Goal: Information Seeking & Learning: Compare options

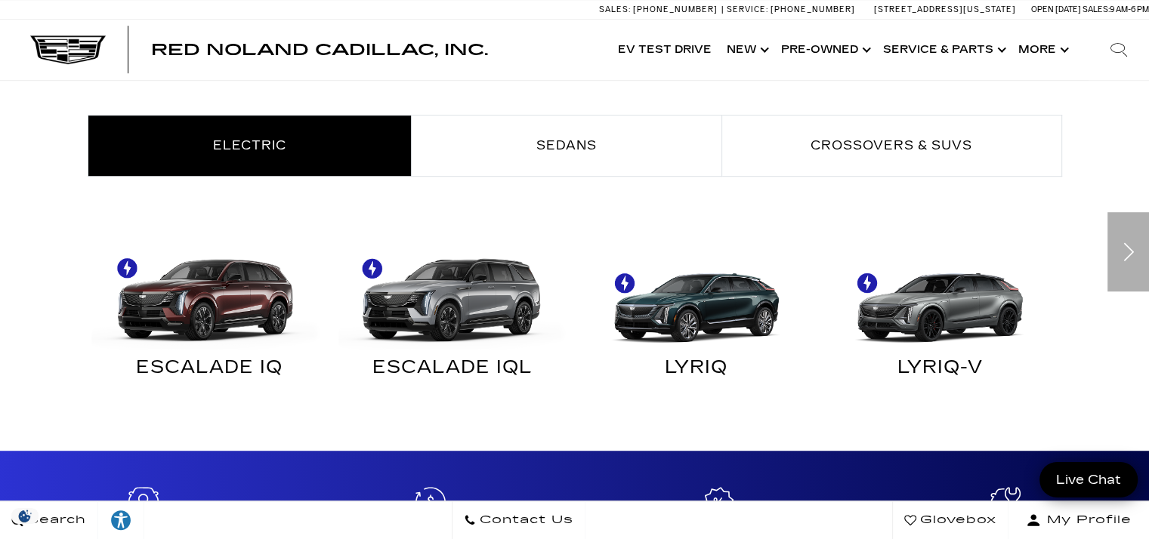
scroll to position [880, 0]
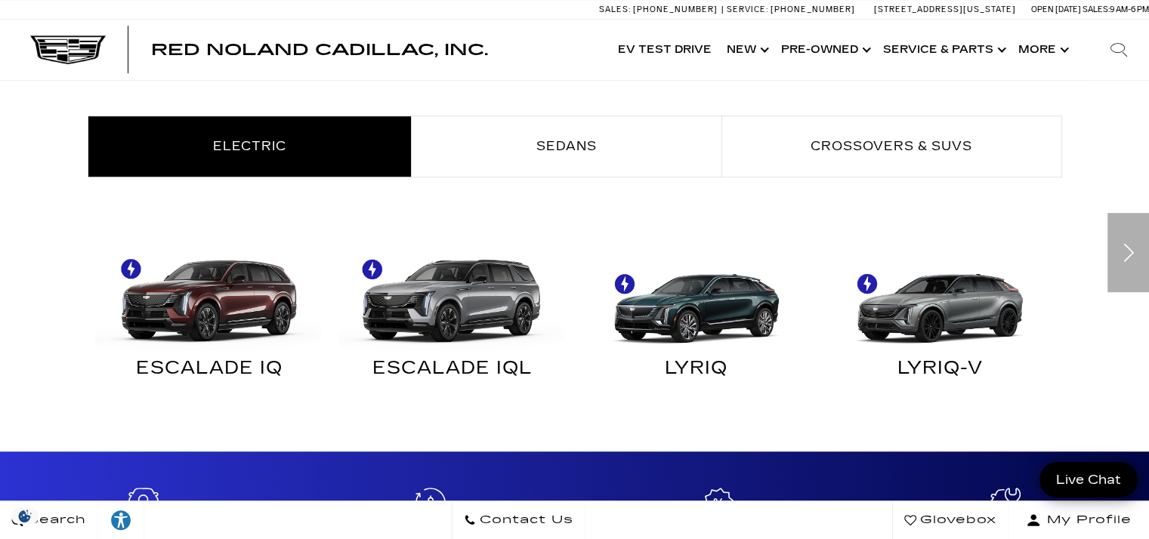
click at [1121, 261] on div "Next" at bounding box center [1128, 252] width 42 height 79
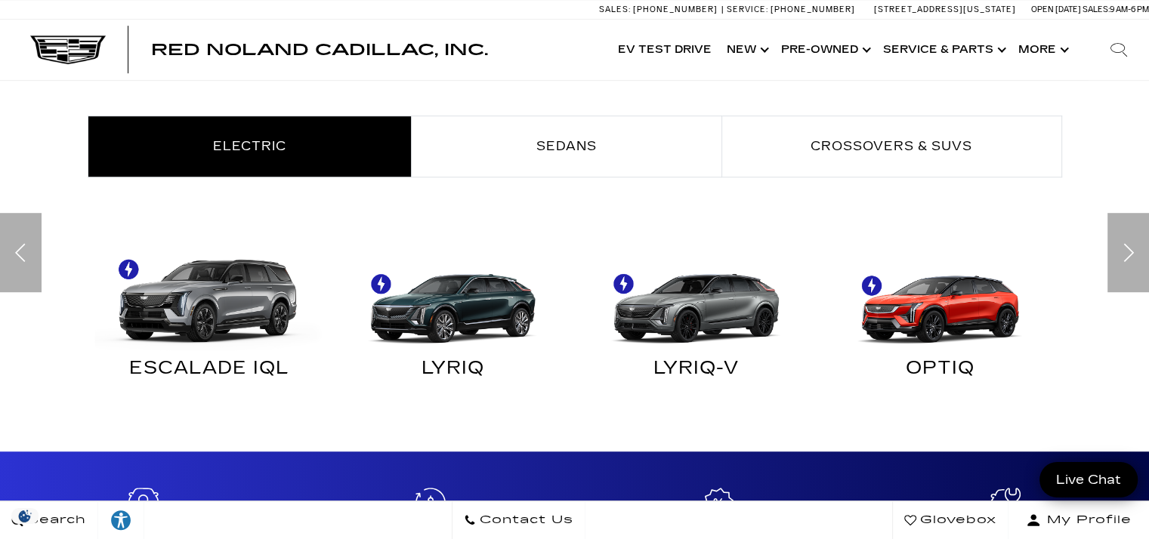
click at [958, 323] on img "Electric" at bounding box center [940, 293] width 229 height 114
click at [949, 332] on img "Electric" at bounding box center [940, 293] width 229 height 114
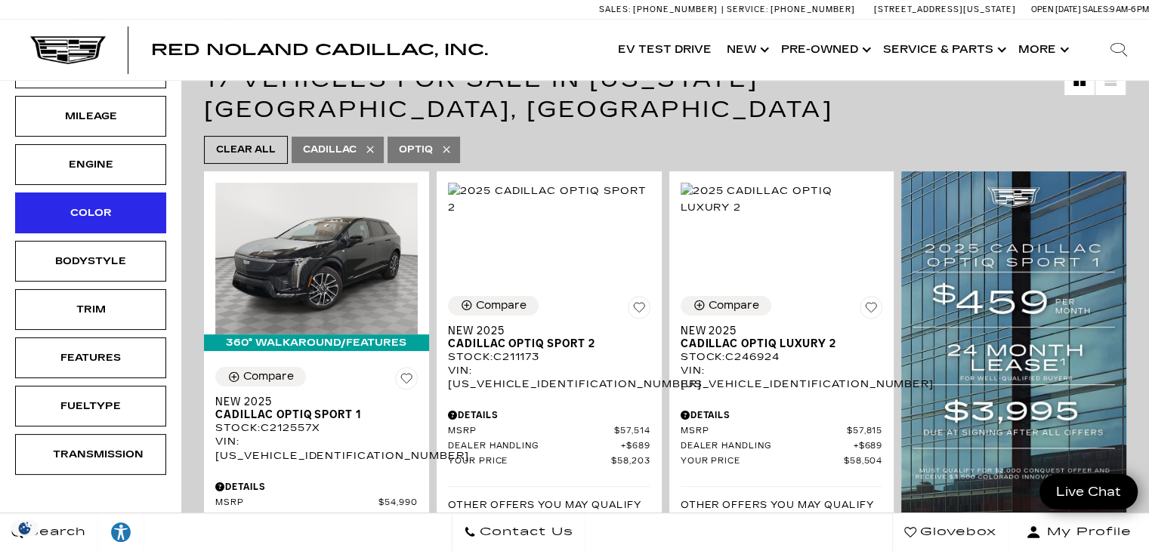
click at [92, 209] on div "Color" at bounding box center [91, 213] width 76 height 17
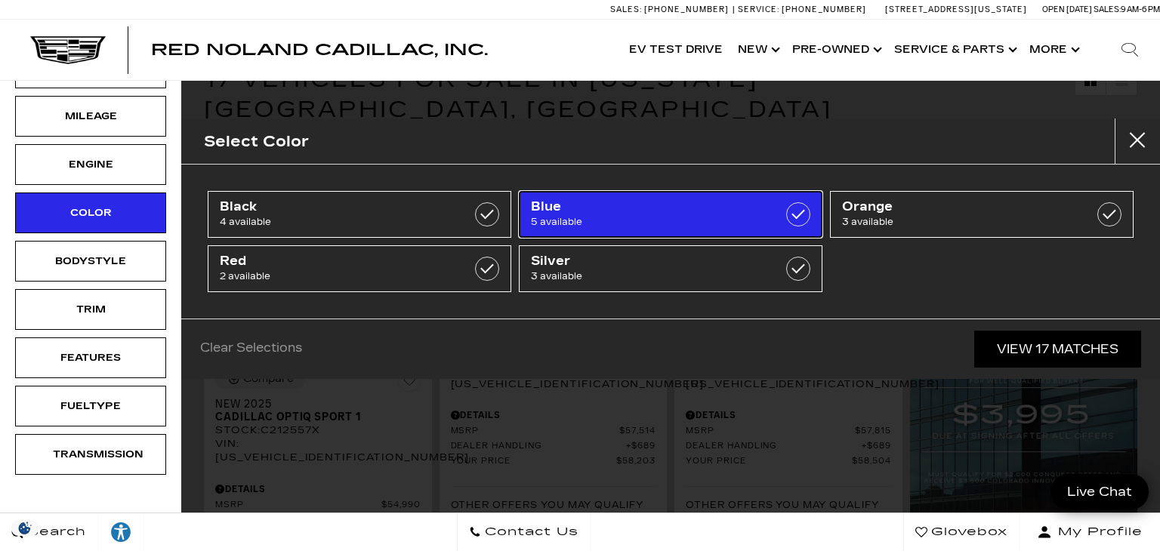
click at [799, 213] on label at bounding box center [798, 214] width 24 height 24
type input "$58,504"
checkbox input "true"
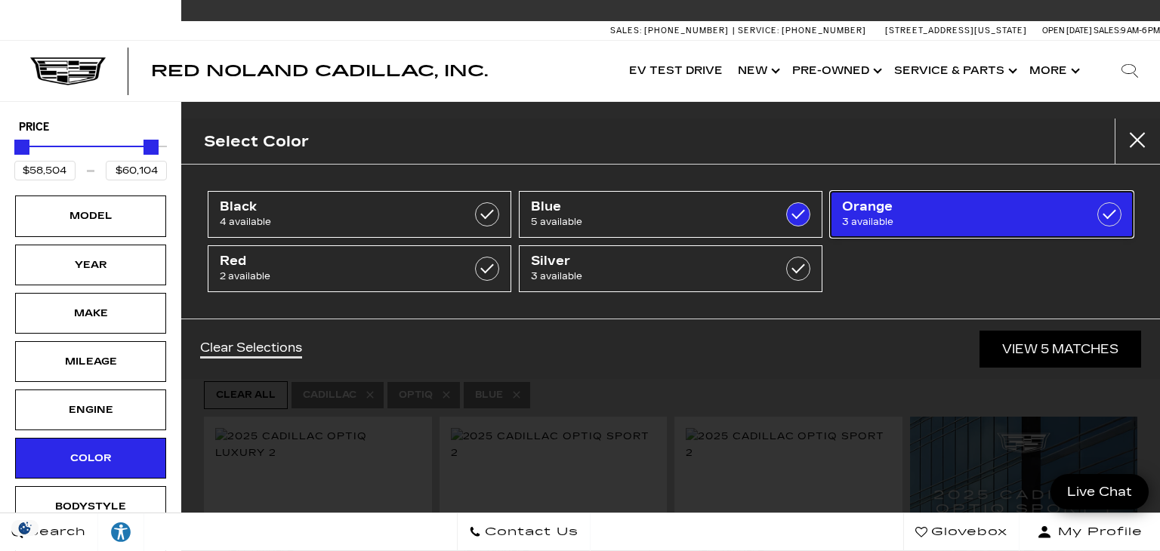
click at [1107, 212] on label at bounding box center [1110, 214] width 24 height 24
checkbox input "true"
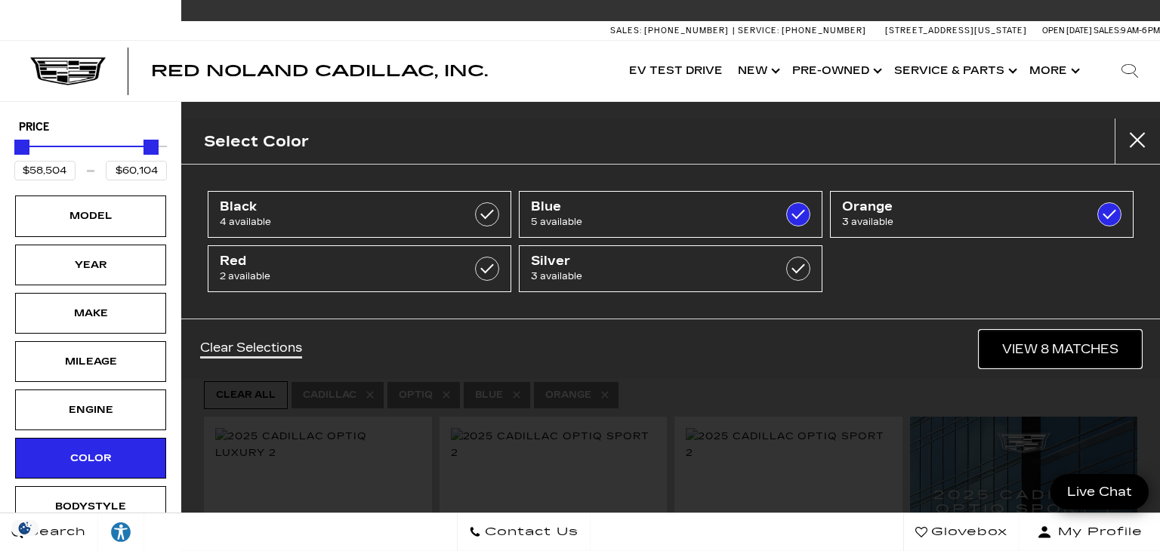
click at [1006, 344] on link "View 8 Matches" at bounding box center [1061, 349] width 162 height 37
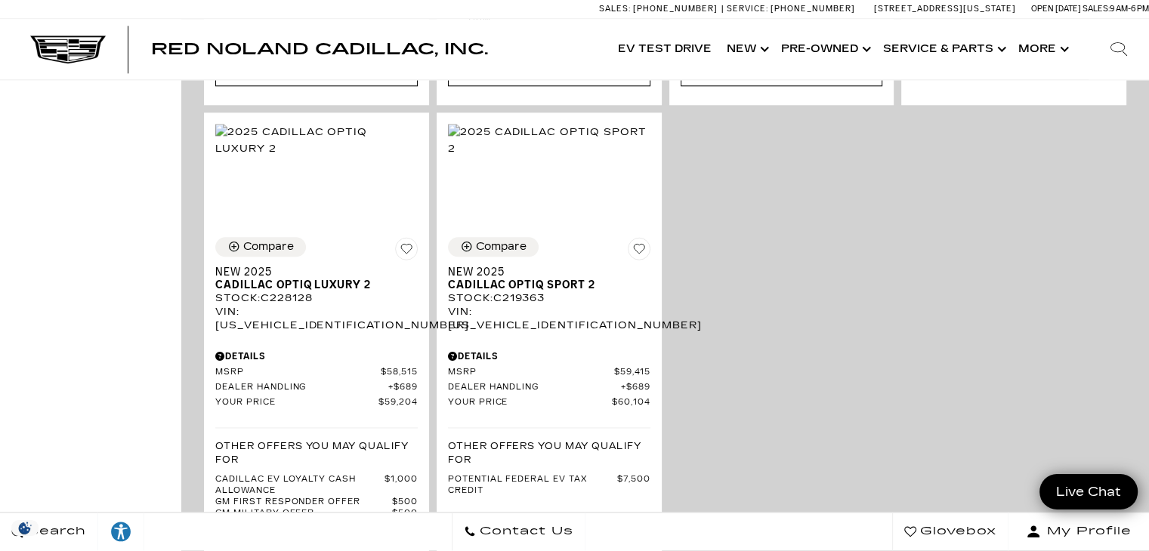
scroll to position [1839, 0]
